Goal: Use online tool/utility: Utilize a website feature to perform a specific function

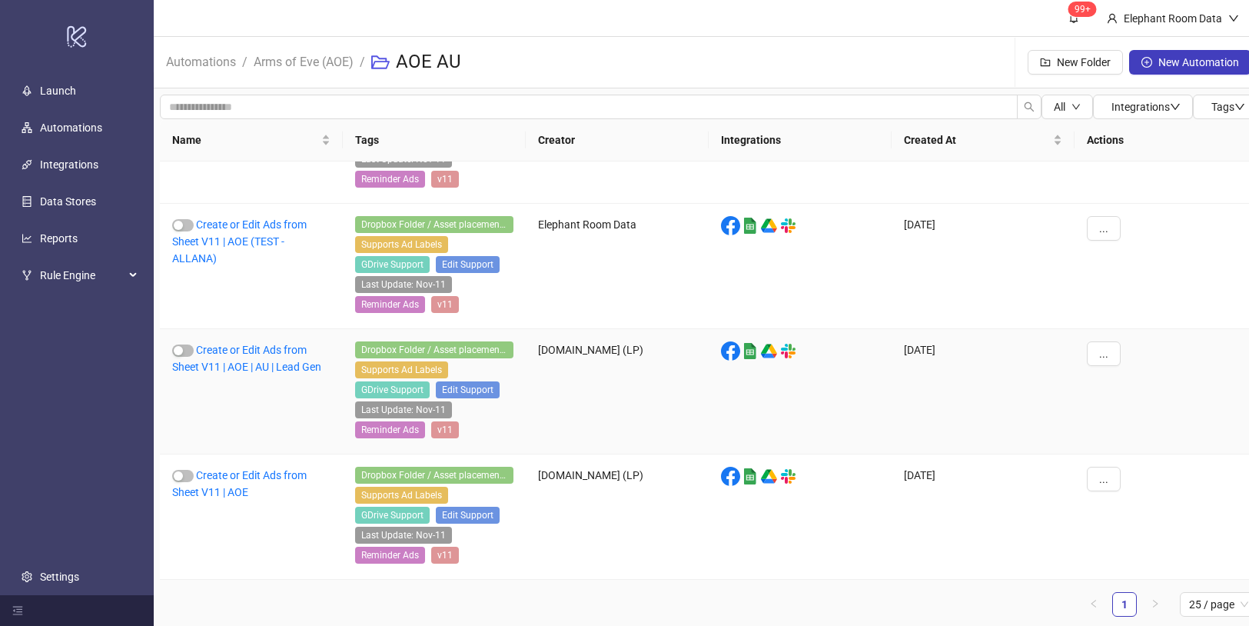
scroll to position [12, 0]
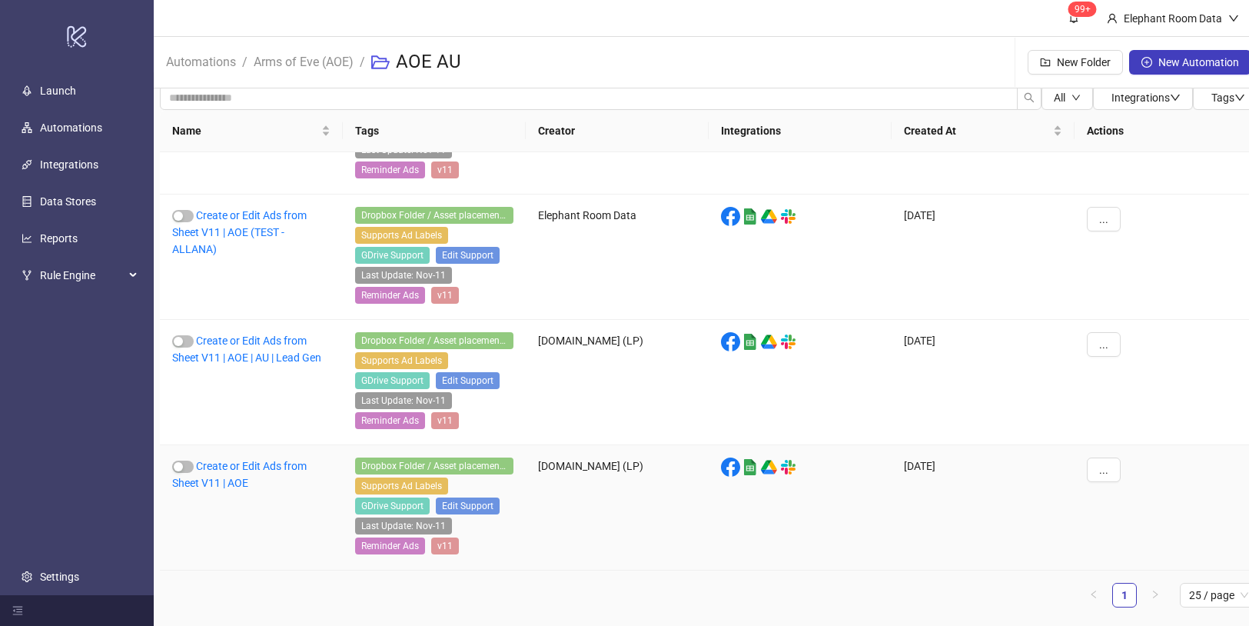
click at [278, 467] on link "Create or Edit Ads from Sheet V11 | AOE" at bounding box center [239, 474] width 135 height 29
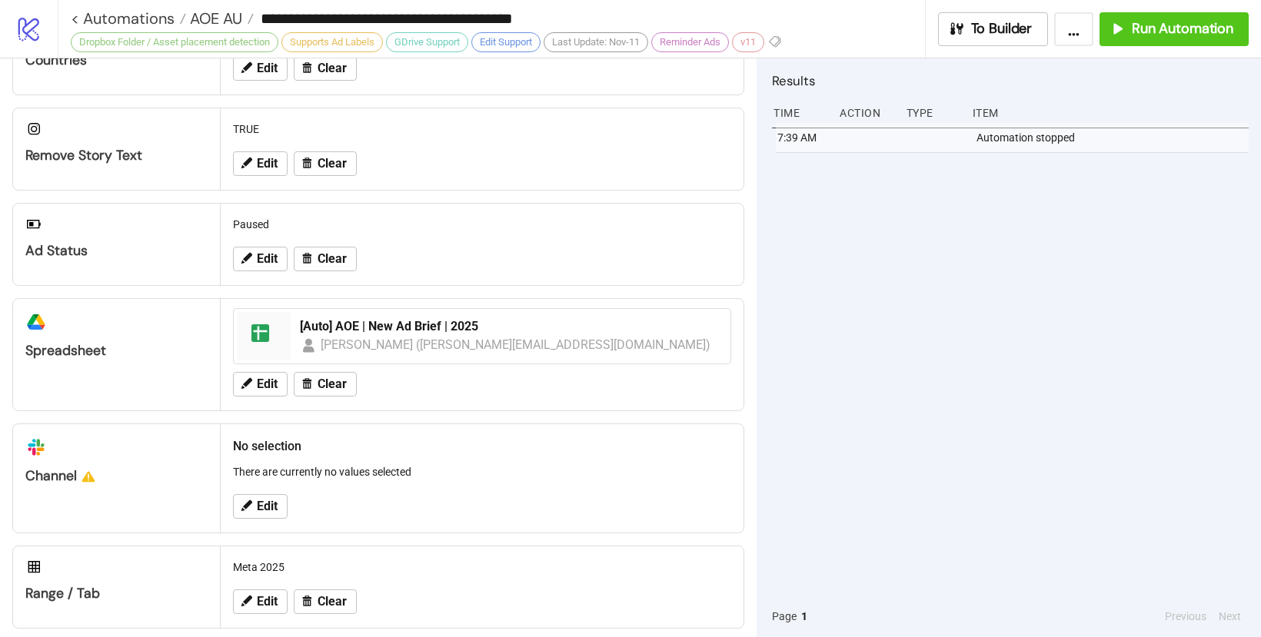
scroll to position [539, 0]
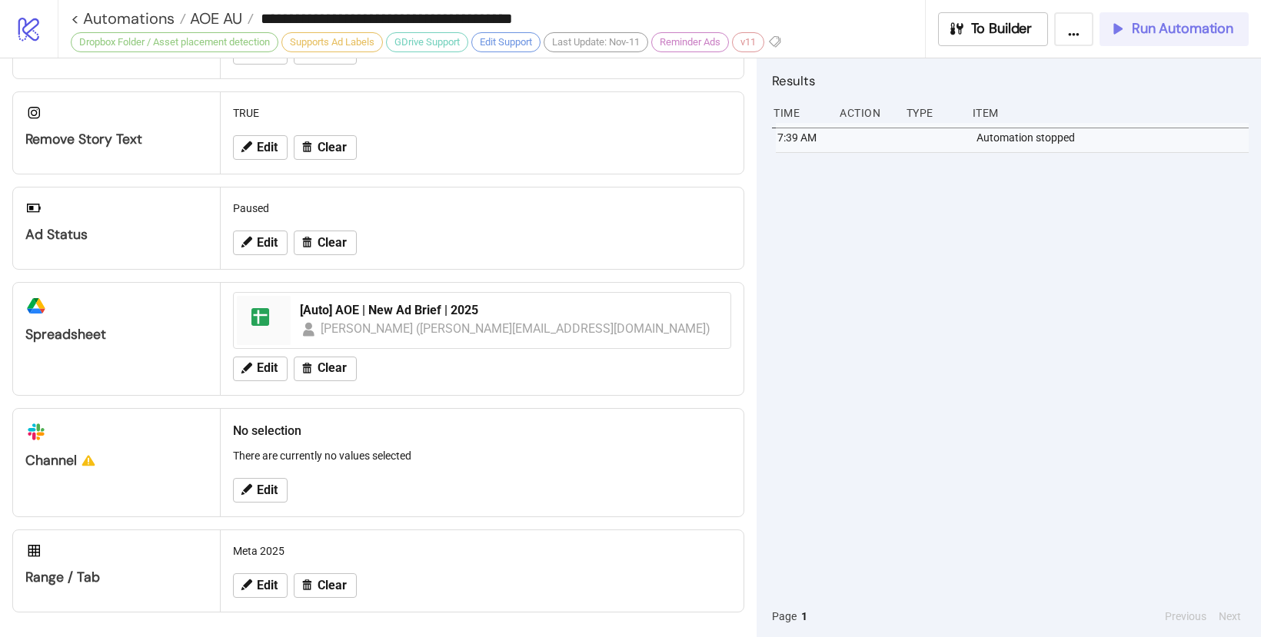
click at [1165, 26] on span "Run Automation" at bounding box center [1182, 29] width 101 height 18
click at [1162, 34] on span "Run Automation" at bounding box center [1182, 29] width 101 height 18
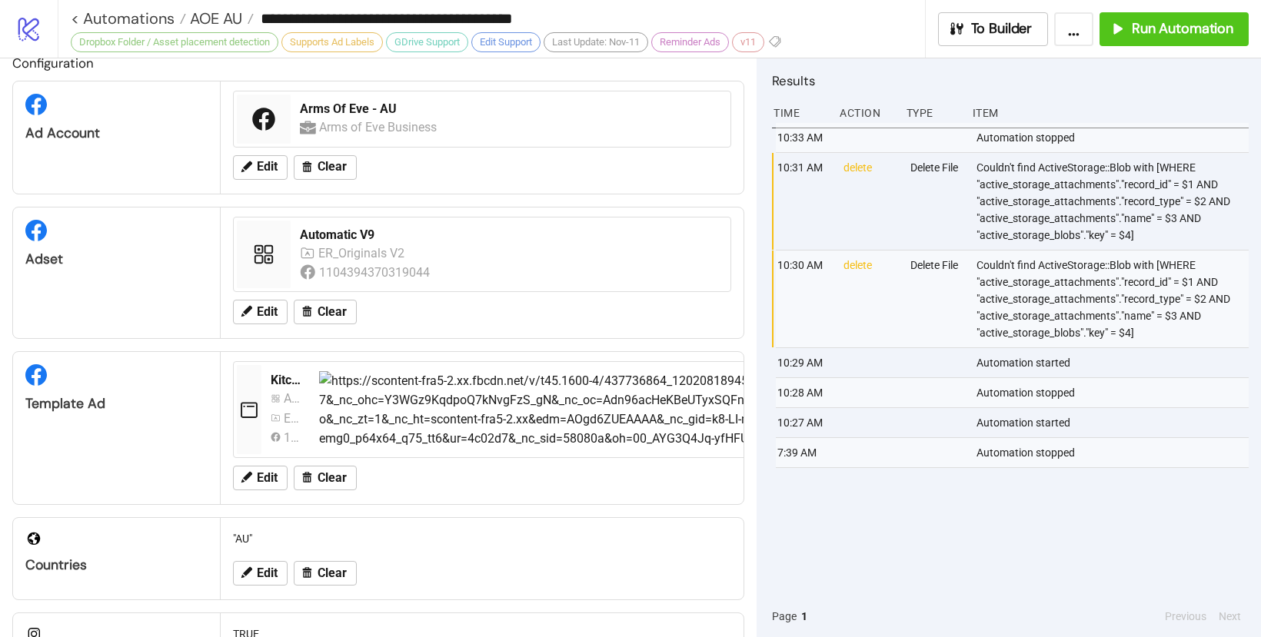
scroll to position [0, 0]
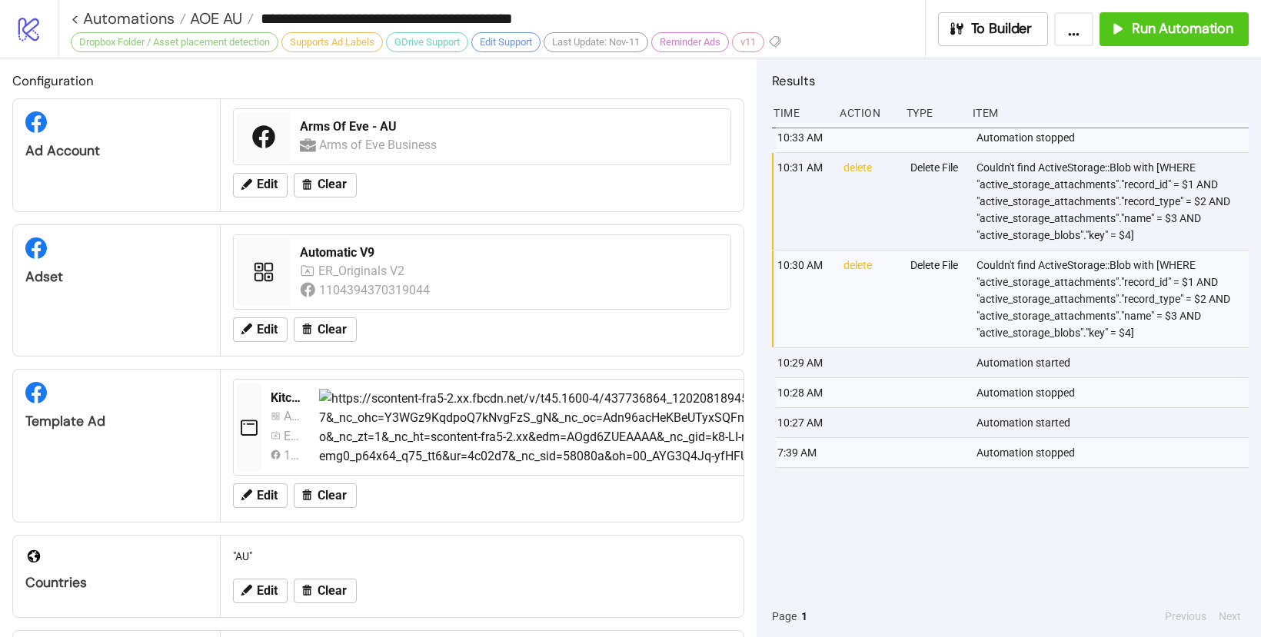
click at [266, 342] on div "Edit Clear" at bounding box center [482, 330] width 510 height 40
click at [264, 330] on span "Edit" at bounding box center [267, 330] width 21 height 14
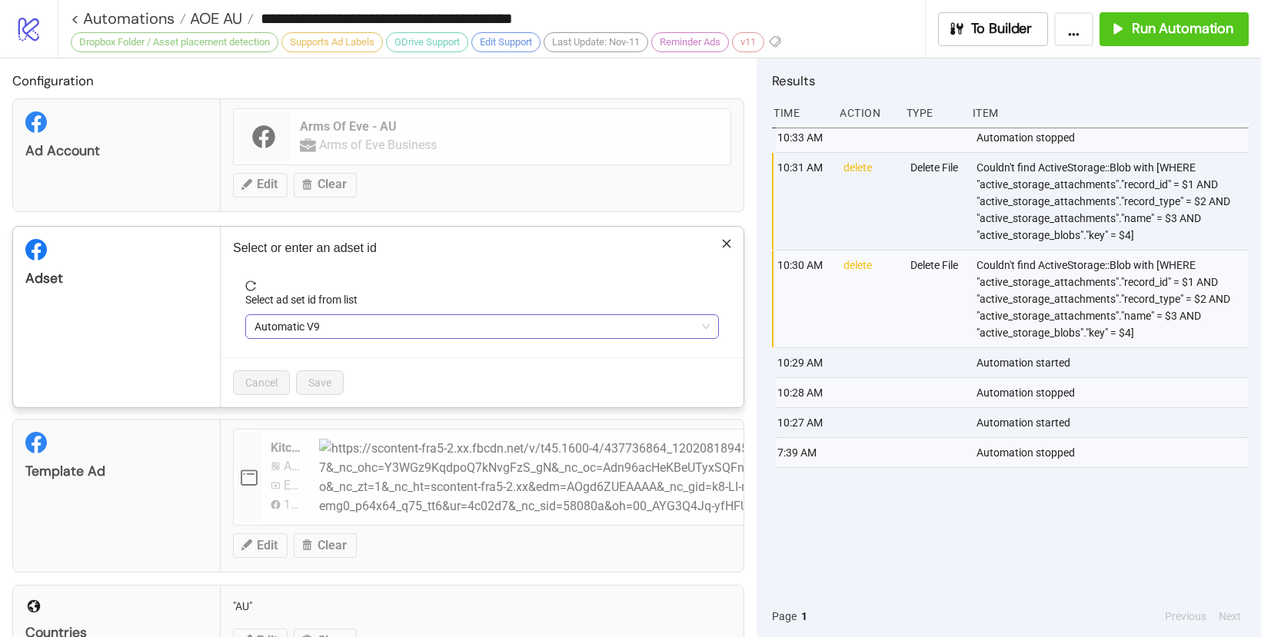
click at [284, 328] on span "Automatic V9" at bounding box center [481, 326] width 455 height 23
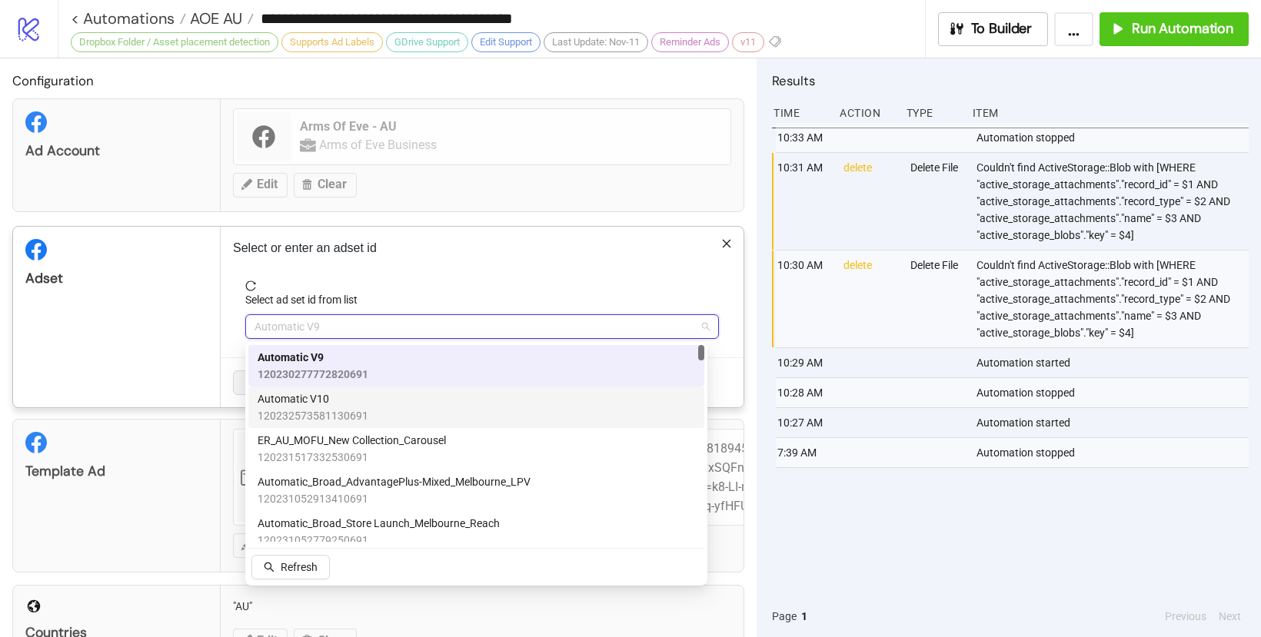
click at [315, 397] on span "Automatic V10" at bounding box center [313, 399] width 111 height 17
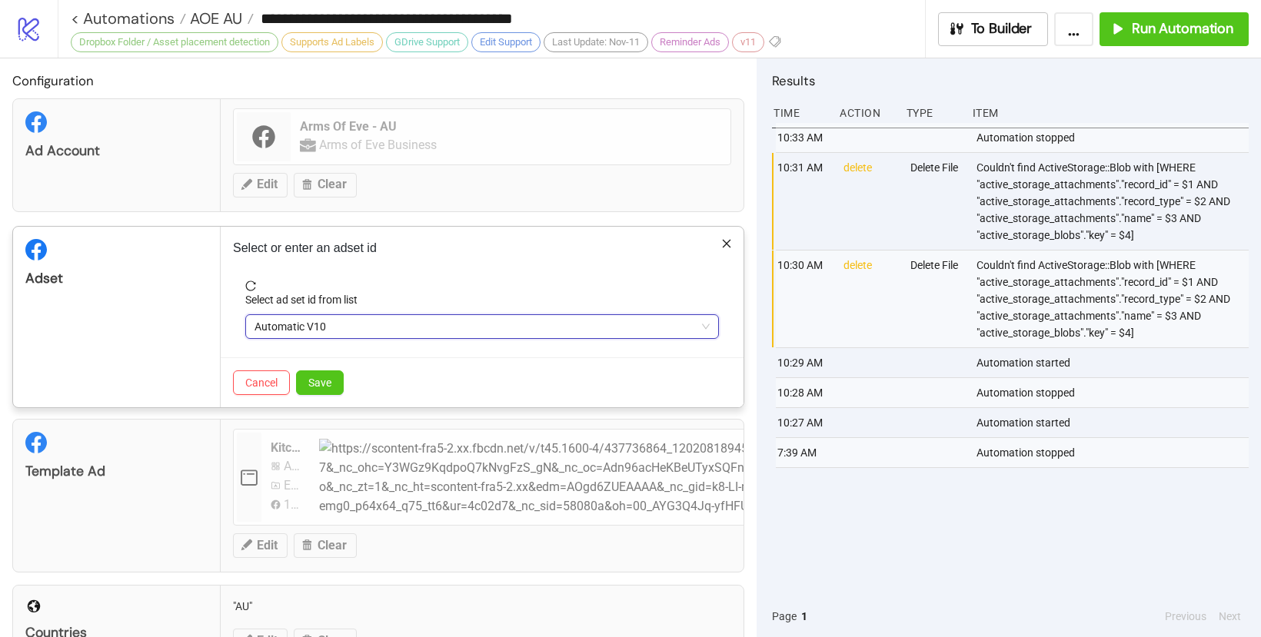
click at [216, 317] on div "Adset" at bounding box center [117, 317] width 208 height 181
click at [314, 381] on span "Save" at bounding box center [319, 383] width 23 height 12
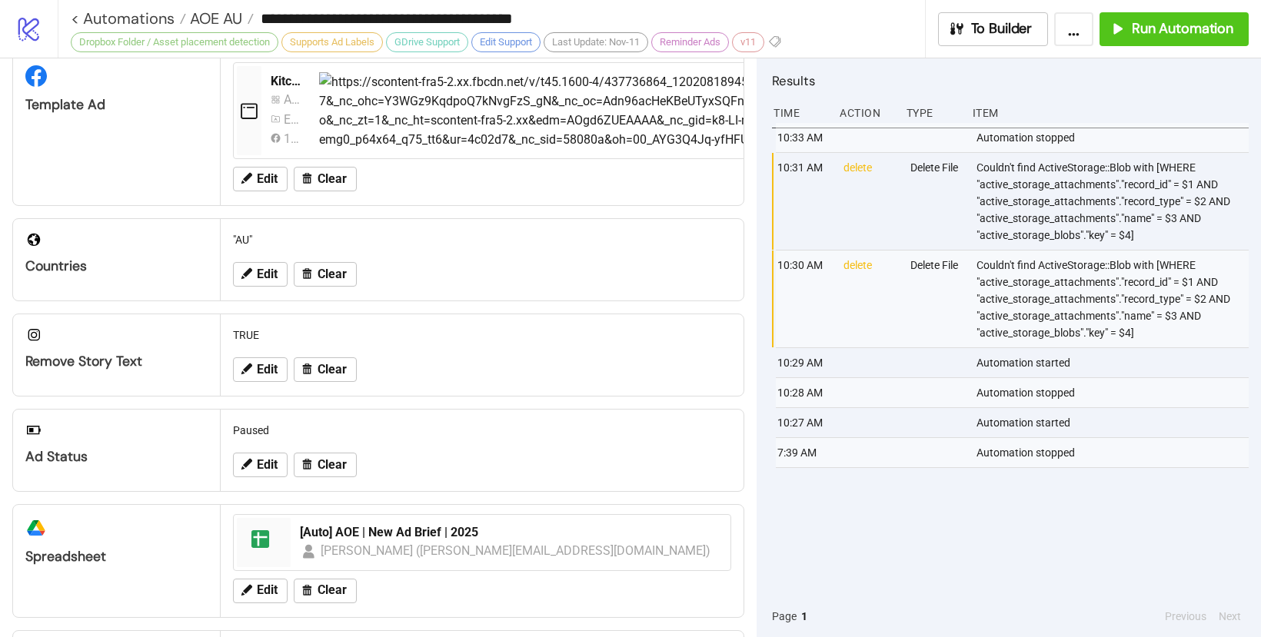
scroll to position [362, 0]
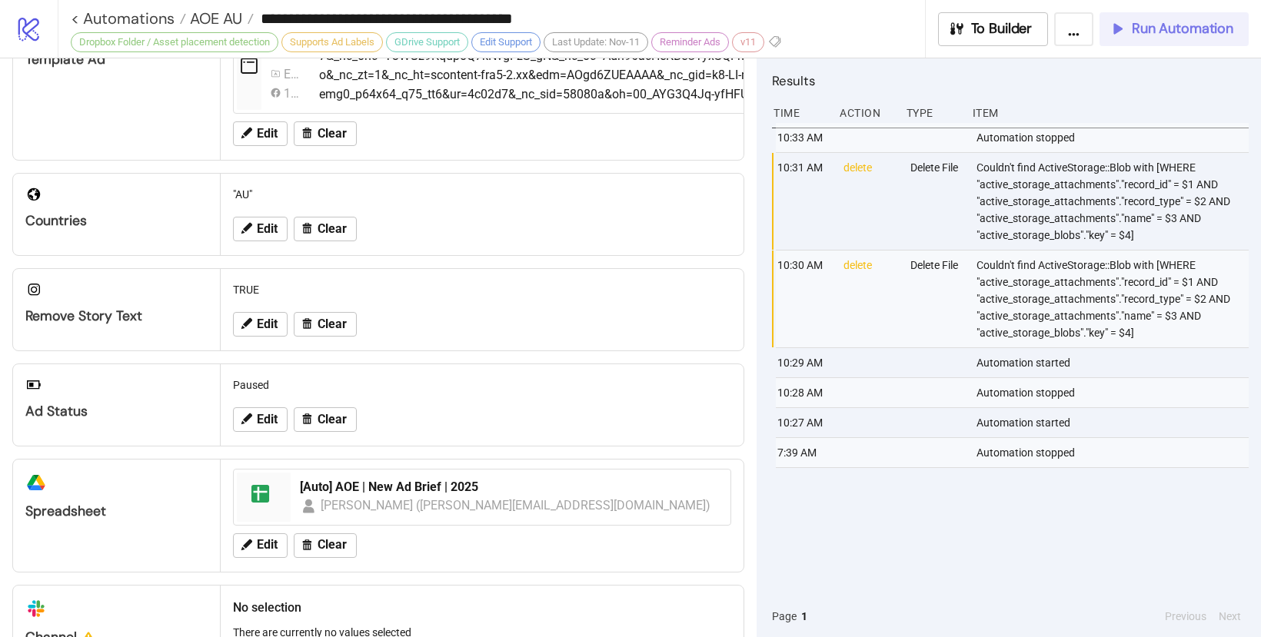
click at [1162, 38] on button "Run Automation" at bounding box center [1173, 29] width 149 height 34
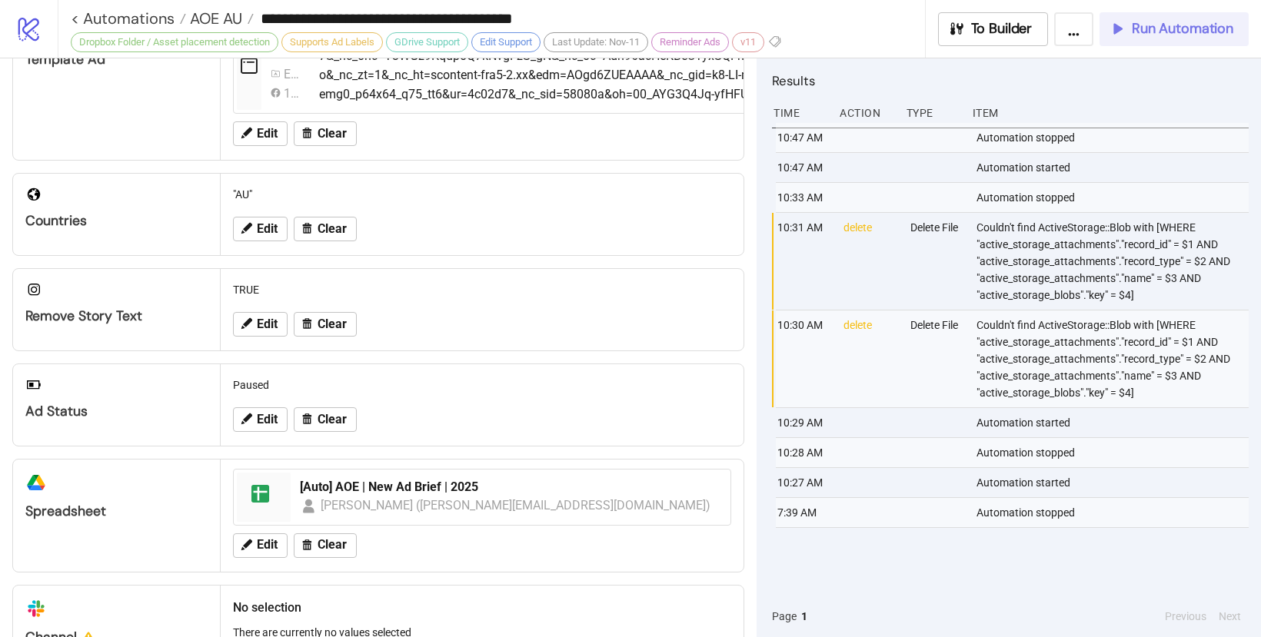
click at [1182, 32] on span "Run Automation" at bounding box center [1182, 29] width 101 height 18
